Goal: Book appointment/travel/reservation: Book appointment/travel/reservation

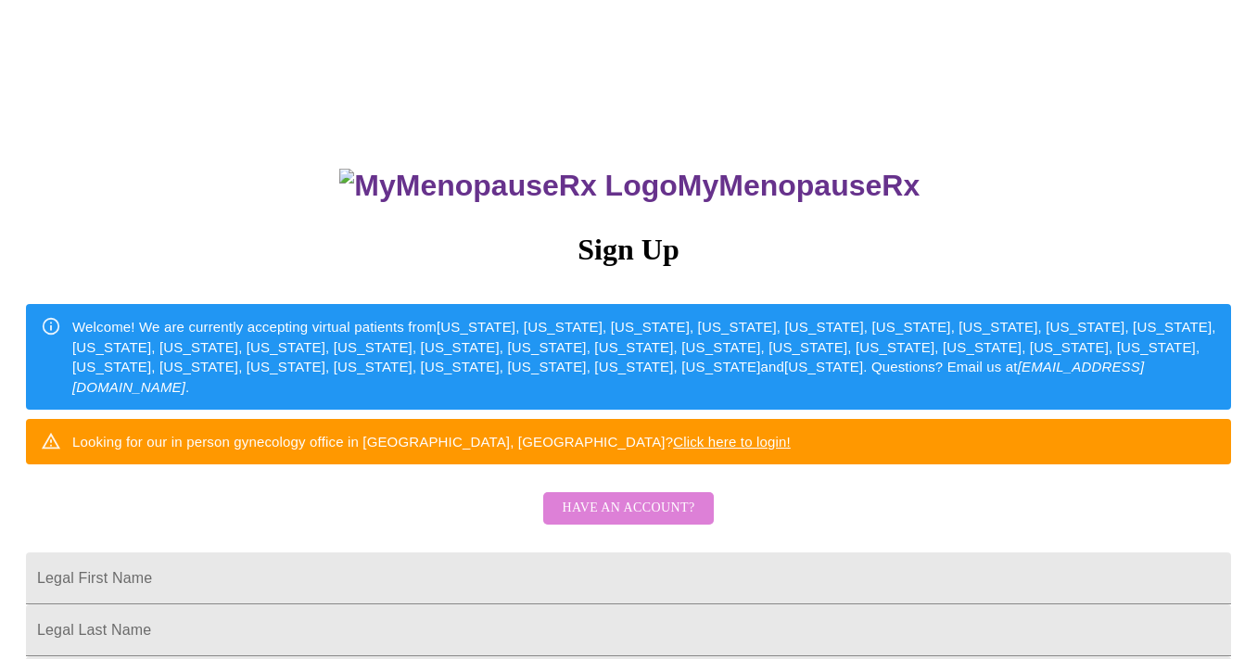
click at [651, 520] on span "Have an account?" at bounding box center [628, 508] width 133 height 23
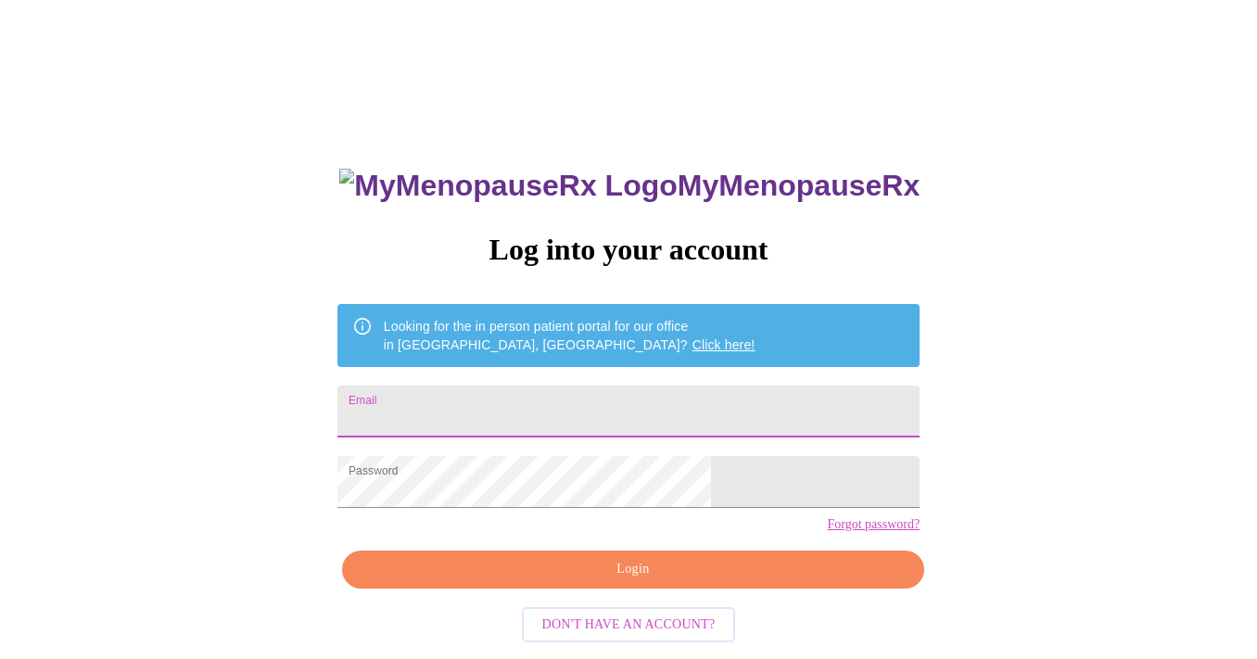
click at [549, 396] on input "Email" at bounding box center [628, 412] width 582 height 52
type input "[EMAIL_ADDRESS][DOMAIN_NAME]"
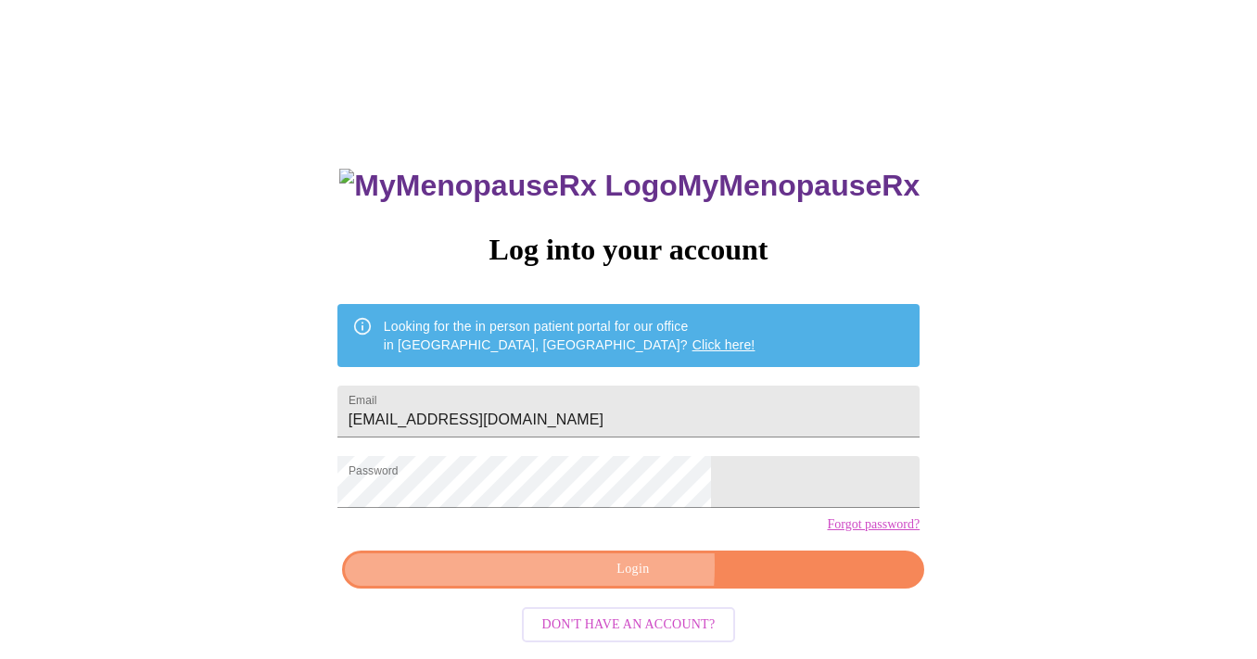
click at [543, 581] on span "Login" at bounding box center [632, 569] width 539 height 23
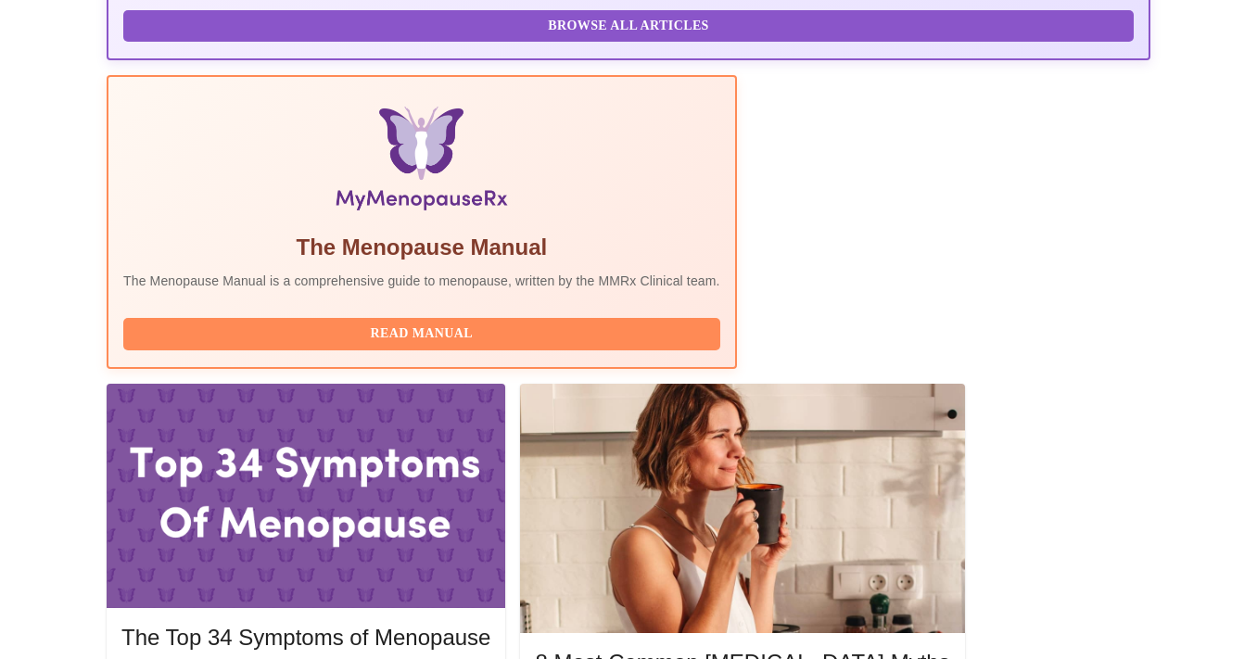
scroll to position [574, 0]
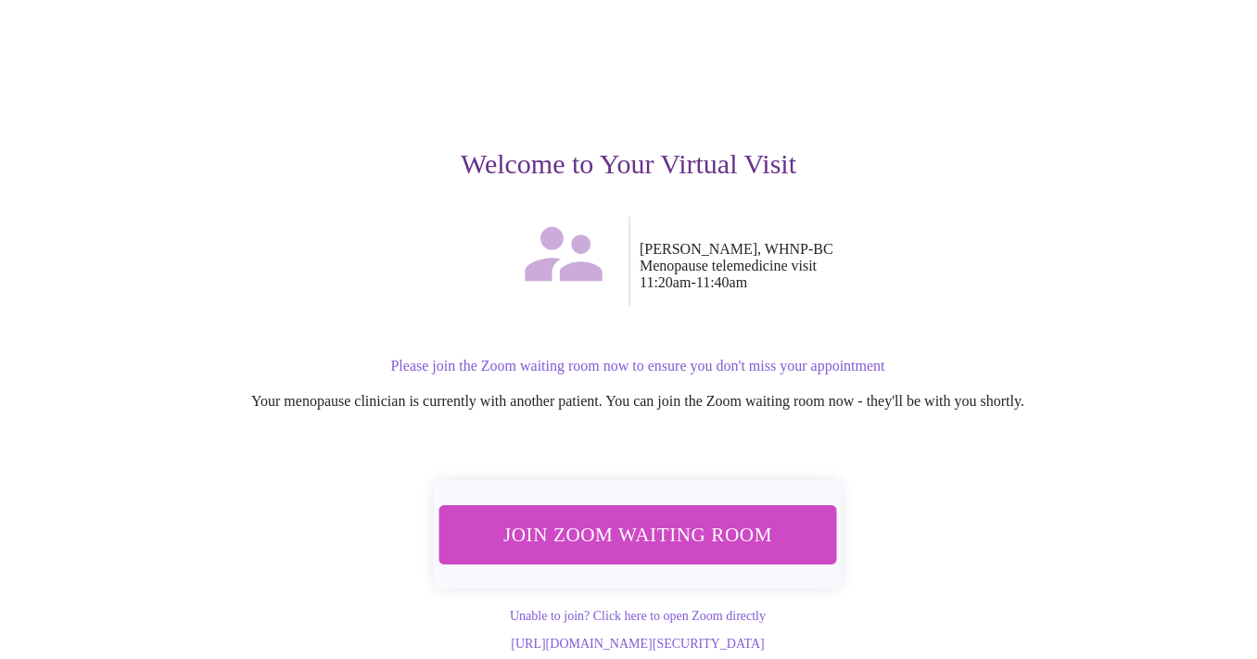
scroll to position [102, 0]
click at [683, 528] on span "Join Zoom Waiting Room" at bounding box center [638, 534] width 364 height 36
